Goal: Information Seeking & Learning: Understand process/instructions

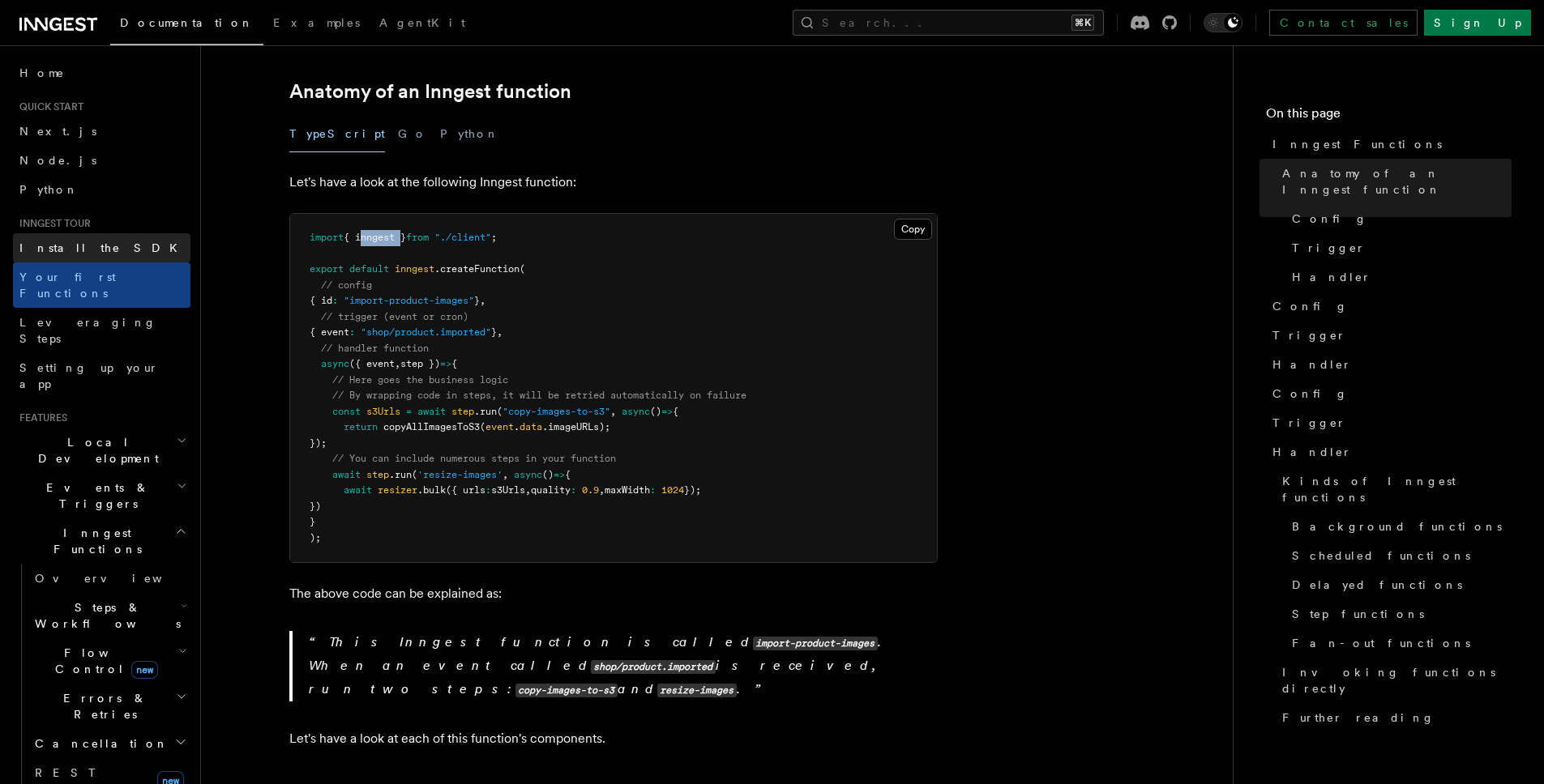
click at [73, 249] on span "Install the SDK" at bounding box center [103, 247] width 168 height 13
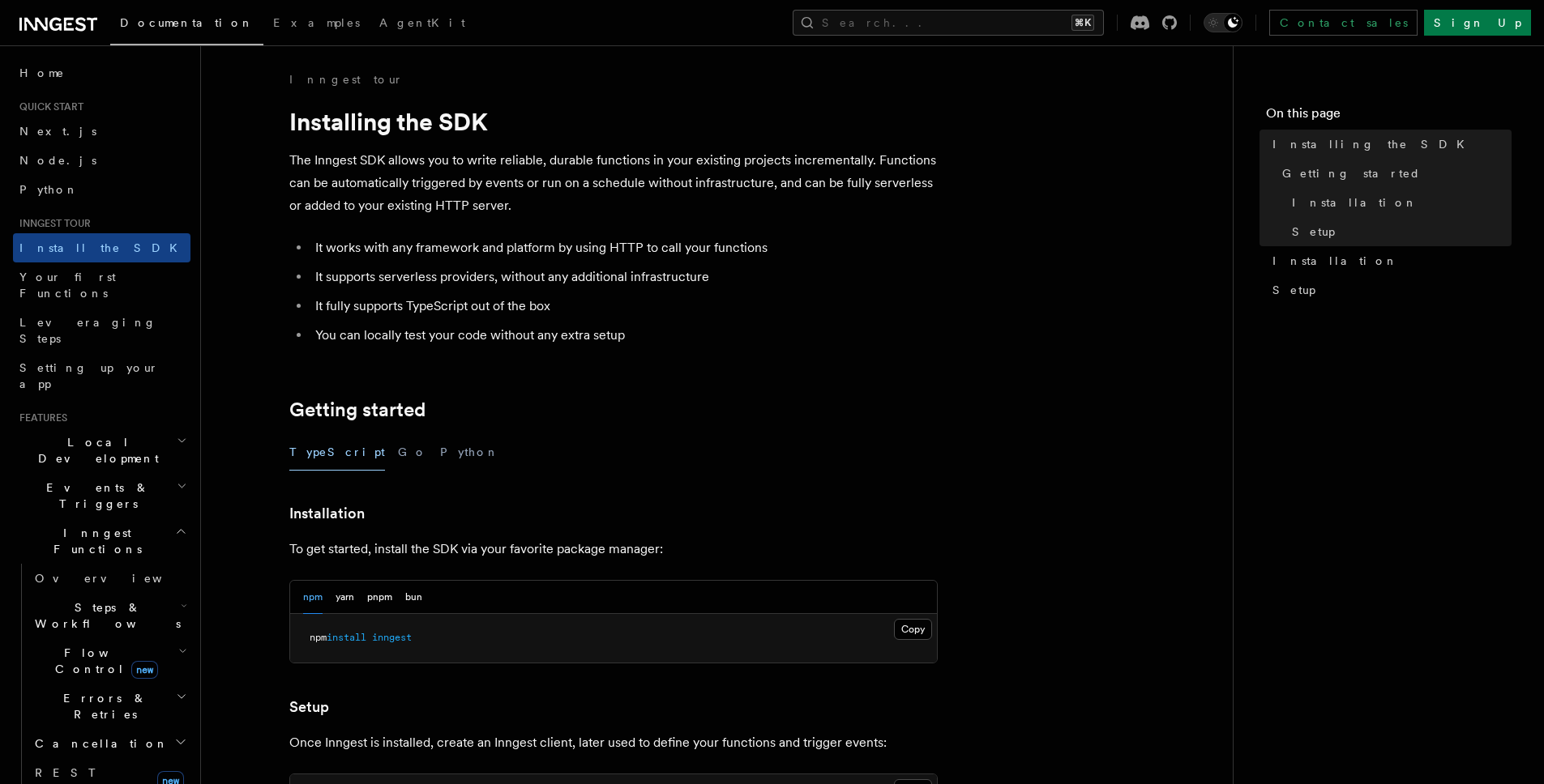
scroll to position [136, 0]
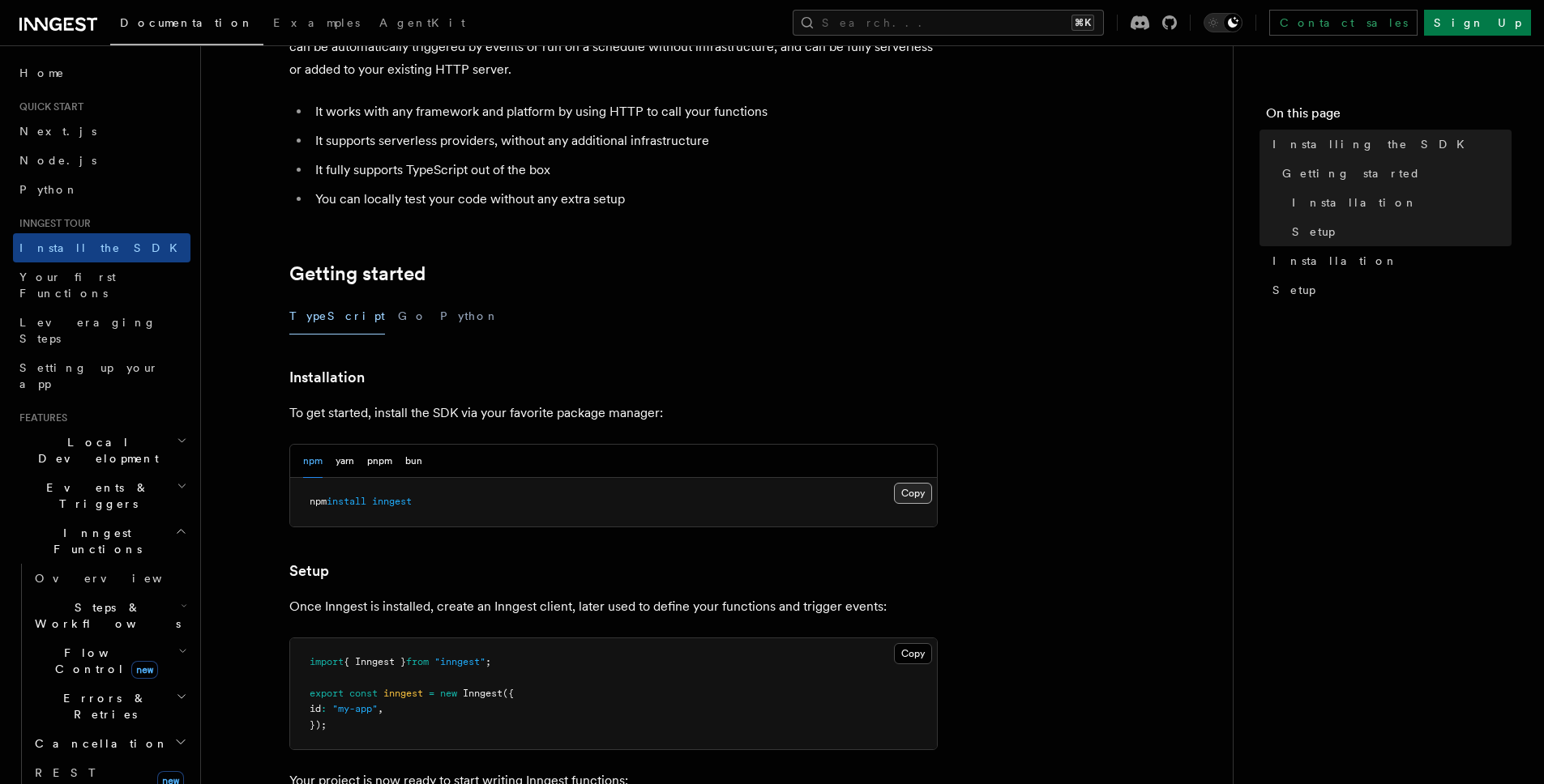
click at [914, 488] on button "Copy Copied" at bounding box center [912, 493] width 38 height 21
click at [924, 491] on button "Copy Copied" at bounding box center [912, 493] width 38 height 21
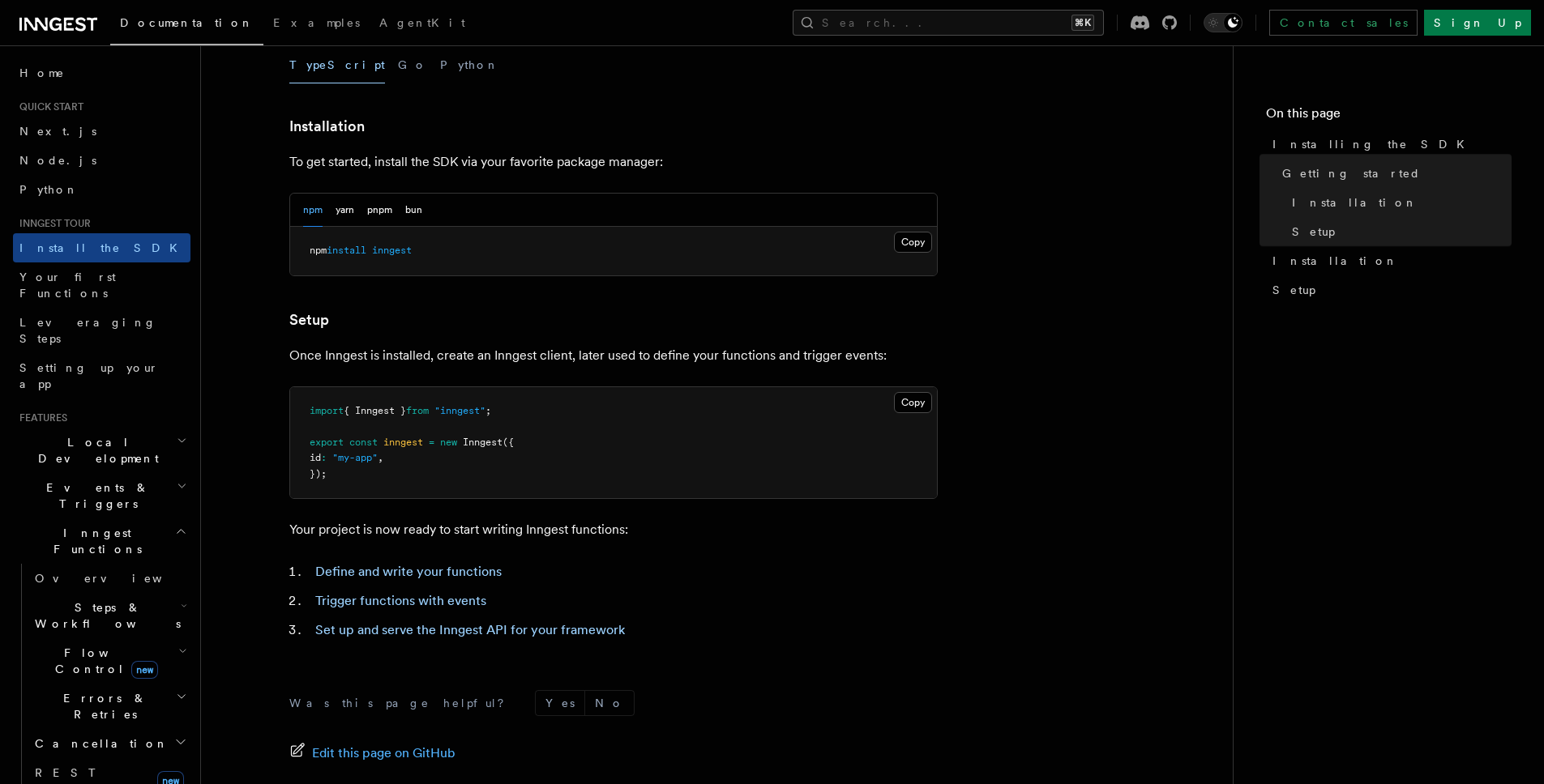
scroll to position [392, 0]
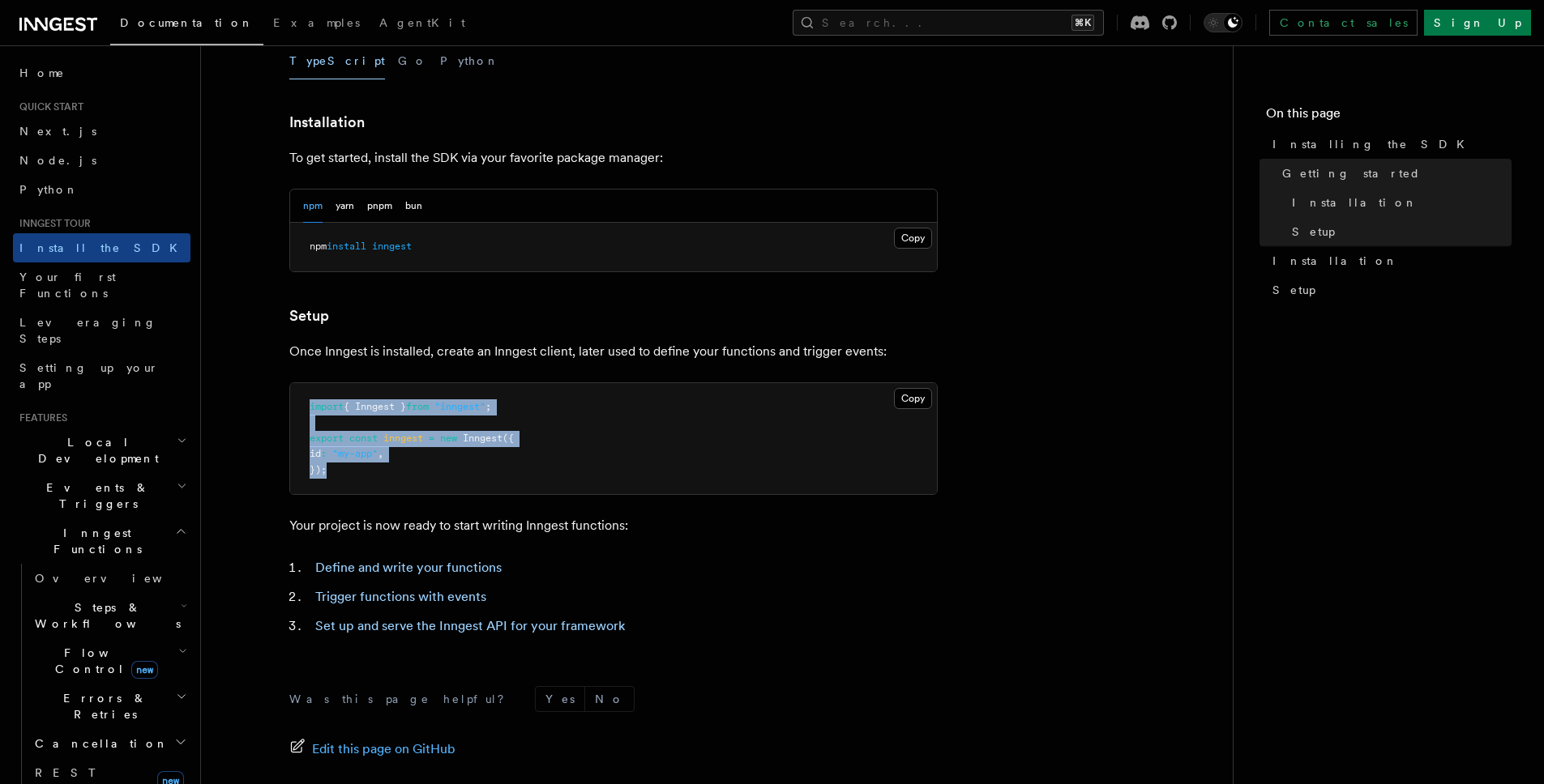
drag, startPoint x: 336, startPoint y: 460, endPoint x: 305, endPoint y: 407, distance: 61.4
click at [305, 407] on pre "import { Inngest } from "inngest" ; export const inngest = new Inngest ({ id : …" at bounding box center [614, 438] width 647 height 112
click at [915, 397] on button "Copy Copied" at bounding box center [912, 398] width 38 height 21
click at [458, 567] on link "Define and write your functions" at bounding box center [408, 567] width 186 height 15
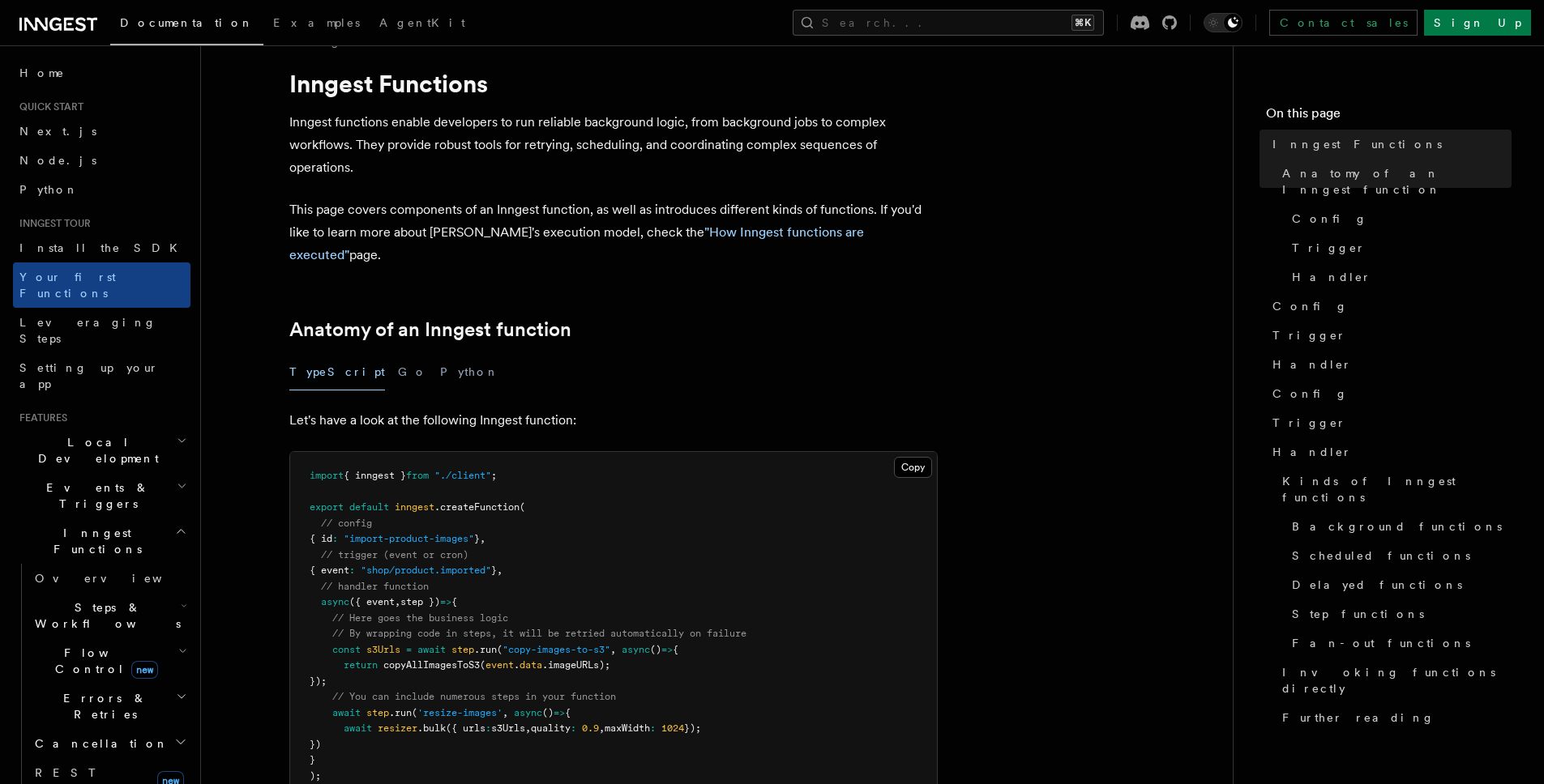
scroll to position [40, 0]
click at [444, 499] on span ".createFunction" at bounding box center [477, 504] width 85 height 11
